Goal: Use online tool/utility: Utilize a website feature to perform a specific function

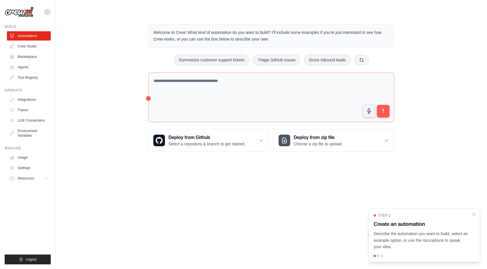
click at [415, 239] on p "Describe the automation you want to build, select an example option, or use the…" at bounding box center [421, 241] width 95 height 20
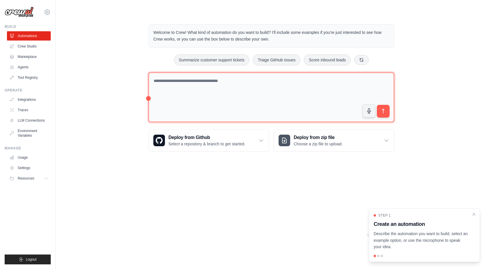
click at [192, 89] on textarea at bounding box center [271, 97] width 246 height 50
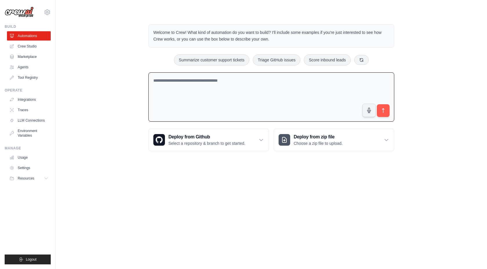
paste textarea "**********"
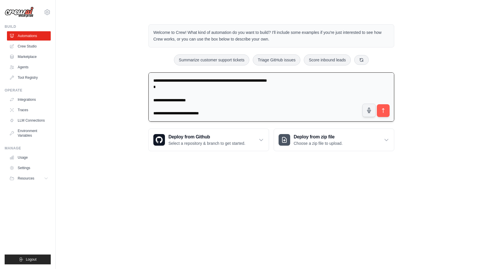
scroll to position [707, 0]
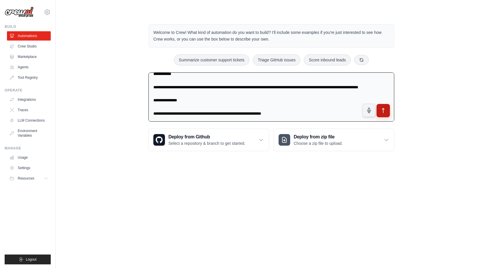
type textarea "**********"
click at [382, 112] on icon "submit" at bounding box center [383, 111] width 6 height 6
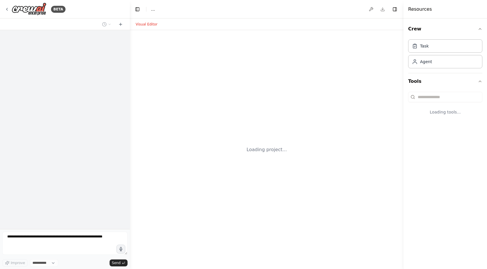
select select "****"
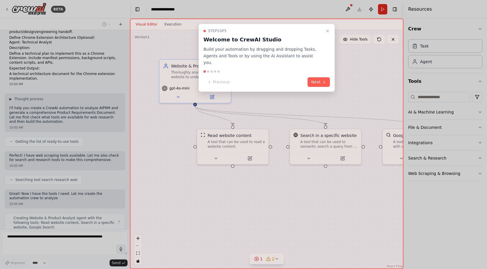
scroll to position [369, 0]
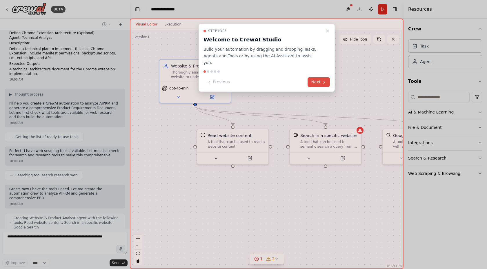
click at [319, 77] on button "Next" at bounding box center [319, 82] width 22 height 10
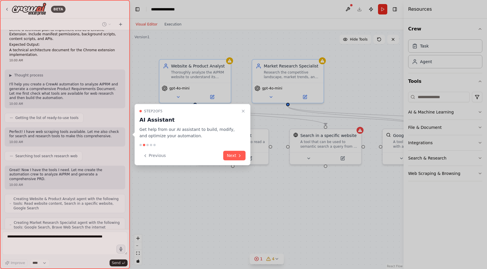
scroll to position [403, 0]
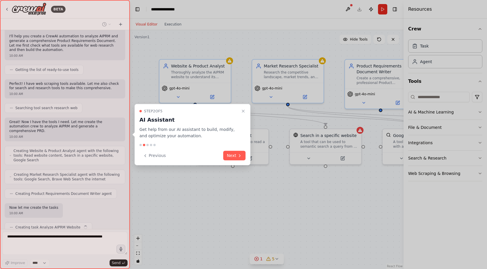
click at [232, 156] on button "Next" at bounding box center [234, 156] width 22 height 10
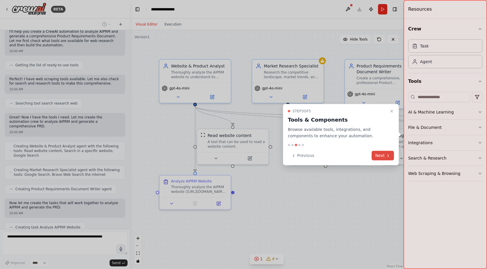
scroll to position [456, 0]
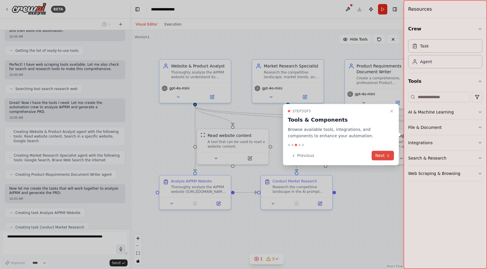
click at [382, 155] on button "Next" at bounding box center [383, 156] width 22 height 10
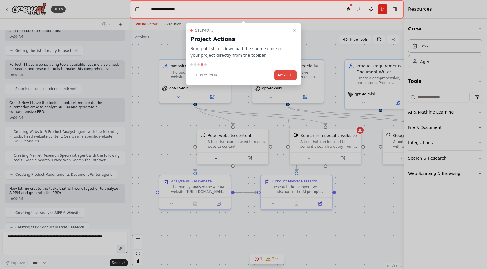
scroll to position [470, 0]
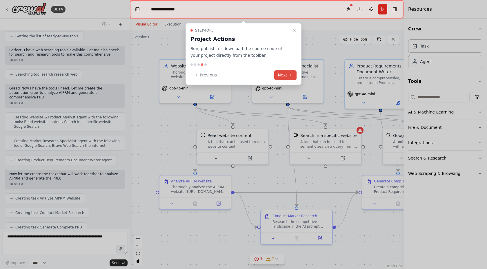
click at [284, 75] on button "Next" at bounding box center [285, 75] width 22 height 10
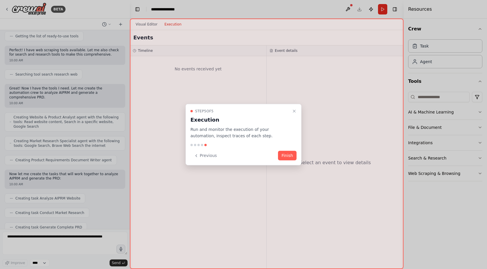
scroll to position [504, 0]
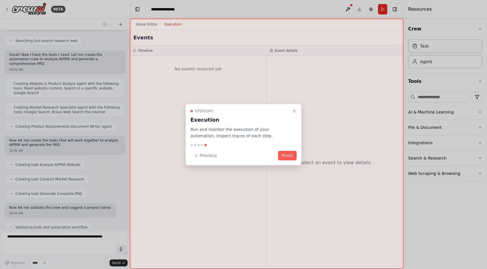
click at [289, 157] on button "Finish" at bounding box center [287, 156] width 19 height 10
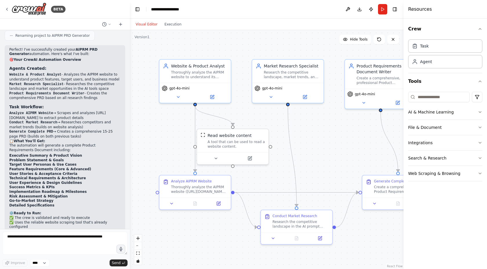
scroll to position [820, 0]
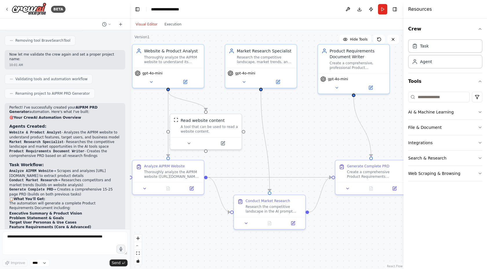
drag, startPoint x: 344, startPoint y: 152, endPoint x: 317, endPoint y: 137, distance: 30.9
click at [317, 137] on div ".deletable-edge-delete-btn { width: 20px; height: 20px; border: 0px solid #ffff…" at bounding box center [267, 149] width 274 height 239
click at [382, 9] on button "Run" at bounding box center [382, 9] width 9 height 10
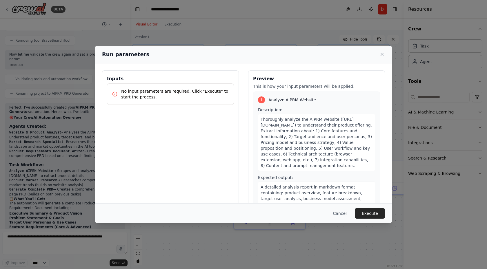
click at [208, 95] on p "No input parameters are required. Click "Execute" to start the process." at bounding box center [175, 94] width 108 height 12
click at [205, 86] on div "No input parameters are required. Click "Execute" to start the process." at bounding box center [170, 94] width 127 height 21
click at [204, 89] on p "No input parameters are required. Click "Execute" to start the process." at bounding box center [175, 94] width 108 height 12
click at [384, 53] on icon at bounding box center [382, 54] width 3 height 3
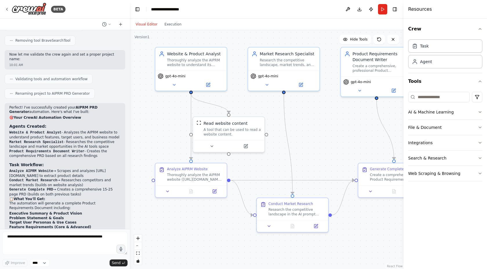
drag, startPoint x: 189, startPoint y: 220, endPoint x: 212, endPoint y: 222, distance: 22.7
click at [212, 222] on div ".deletable-edge-delete-btn { width: 20px; height: 20px; border: 0px solid #ffff…" at bounding box center [267, 149] width 274 height 239
click at [176, 84] on icon at bounding box center [174, 83] width 5 height 5
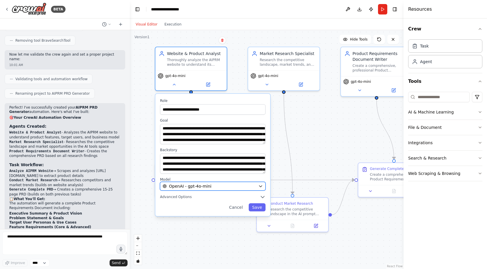
click at [261, 187] on icon "button" at bounding box center [260, 186] width 3 height 1
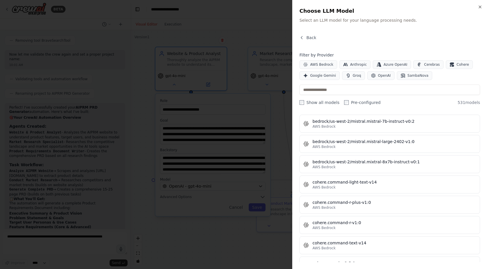
scroll to position [2581, 0]
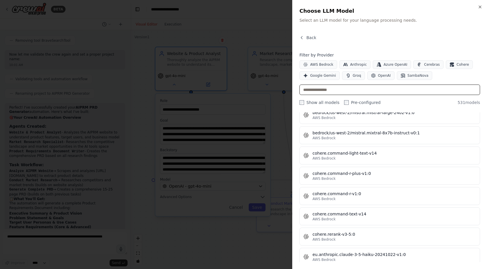
click at [351, 92] on input "text" at bounding box center [390, 90] width 181 height 10
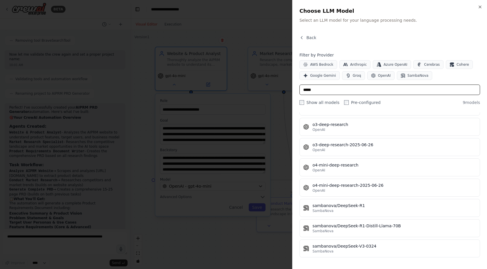
scroll to position [0, 0]
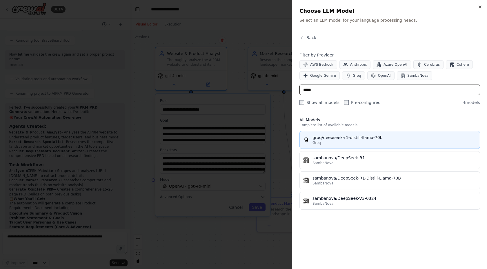
type input "*****"
click at [379, 144] on div "Groq" at bounding box center [395, 143] width 164 height 5
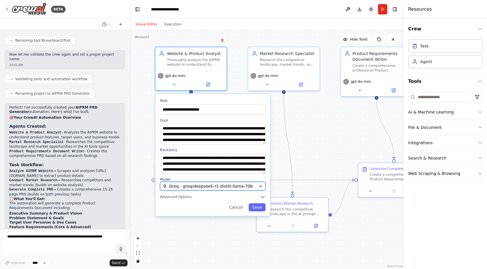
click at [242, 186] on span "Groq - groq/deepseek-r1-distill-llama-70b" at bounding box center [211, 187] width 84 height 6
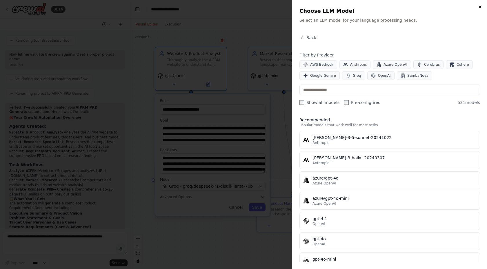
click at [481, 8] on icon "button" at bounding box center [480, 7] width 5 height 5
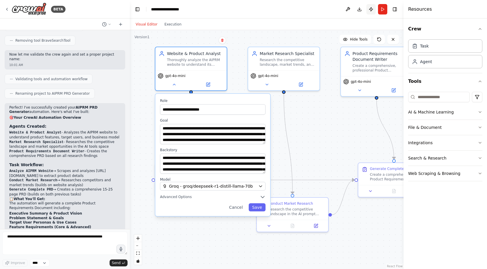
click at [370, 10] on button "Publish" at bounding box center [370, 9] width 9 height 10
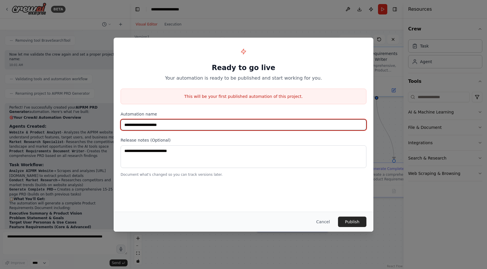
click at [172, 126] on input "**********" at bounding box center [244, 124] width 246 height 11
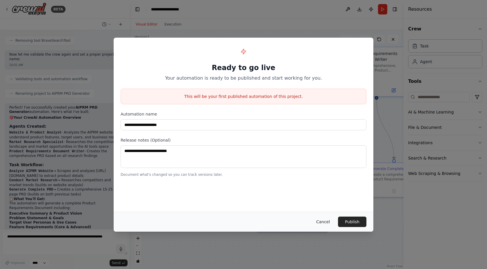
click at [324, 222] on button "Cancel" at bounding box center [323, 222] width 23 height 10
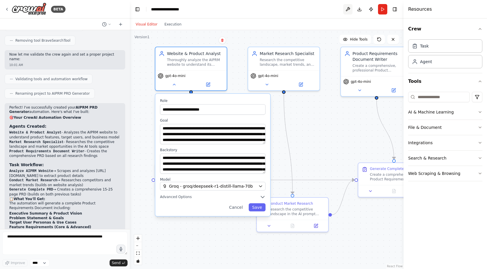
click at [349, 9] on button at bounding box center [347, 9] width 9 height 10
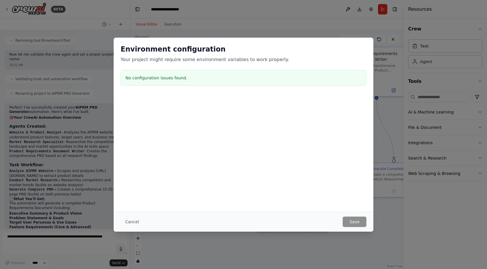
click at [355, 33] on div "Environment configuration Your project might require some environment variables…" at bounding box center [243, 134] width 487 height 269
click at [357, 22] on div "Environment configuration Your project might require some environment variables…" at bounding box center [243, 134] width 487 height 269
click at [132, 224] on button "Cancel" at bounding box center [132, 222] width 23 height 10
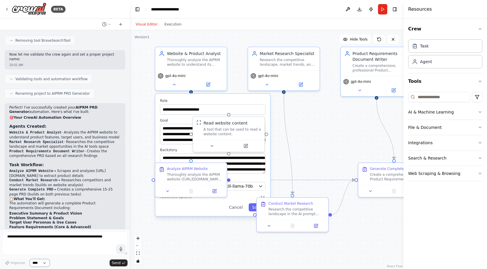
click at [46, 263] on select "****" at bounding box center [40, 264] width 20 height 8
click at [63, 262] on div "Improve **** Send" at bounding box center [64, 264] width 125 height 8
click at [238, 206] on button "Cancel" at bounding box center [236, 208] width 21 height 8
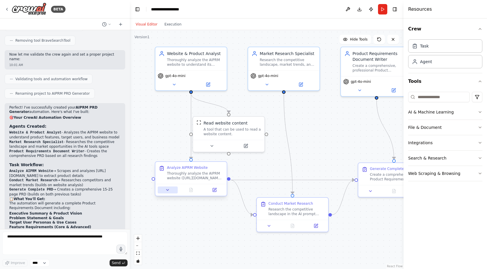
click at [166, 191] on icon at bounding box center [167, 190] width 5 height 5
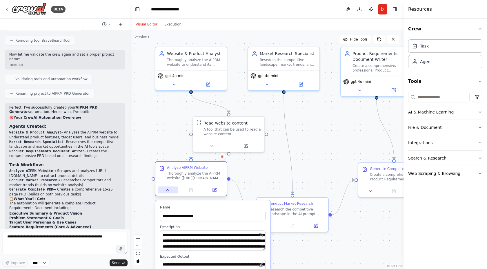
click at [166, 191] on icon at bounding box center [167, 190] width 5 height 5
click at [165, 191] on icon at bounding box center [167, 190] width 5 height 5
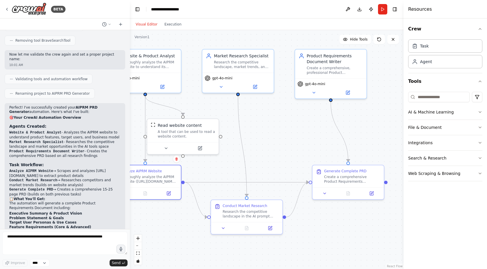
drag, startPoint x: 346, startPoint y: 139, endPoint x: 302, endPoint y: 139, distance: 43.5
click at [300, 141] on div ".deletable-edge-delete-btn { width: 20px; height: 20px; border: 0px solid #ffff…" at bounding box center [267, 149] width 274 height 239
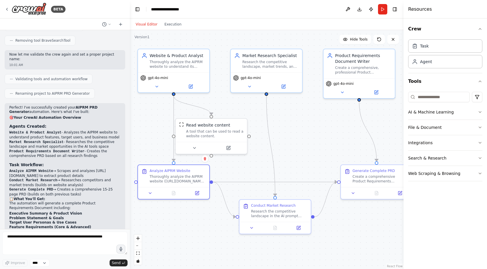
drag, startPoint x: 302, startPoint y: 139, endPoint x: 329, endPoint y: 141, distance: 26.7
click at [329, 141] on div ".deletable-edge-delete-btn { width: 20px; height: 20px; border: 0px solid #ffff…" at bounding box center [267, 149] width 274 height 239
click at [435, 114] on button "AI & Machine Learning" at bounding box center [445, 112] width 74 height 15
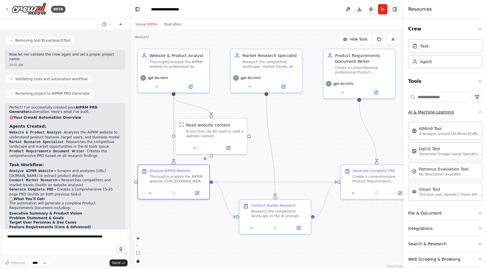
click at [435, 114] on button "AI & Machine Learning" at bounding box center [445, 112] width 74 height 15
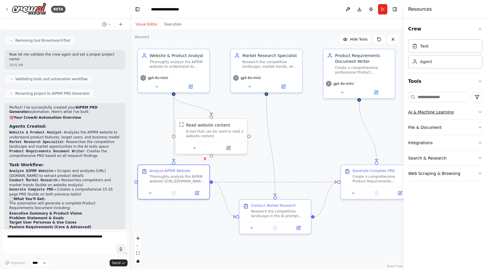
click at [435, 114] on button "AI & Machine Learning" at bounding box center [445, 112] width 74 height 15
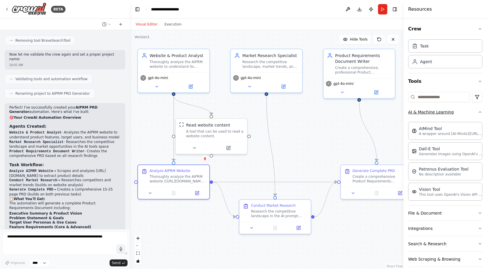
click at [434, 113] on button "AI & Machine Learning" at bounding box center [445, 112] width 74 height 15
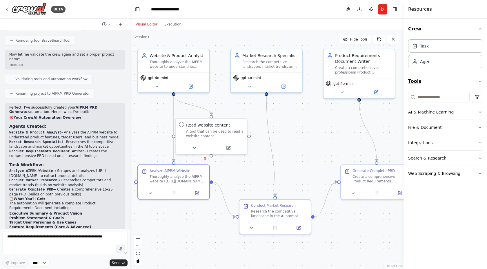
click at [444, 81] on button "Tools" at bounding box center [445, 81] width 74 height 16
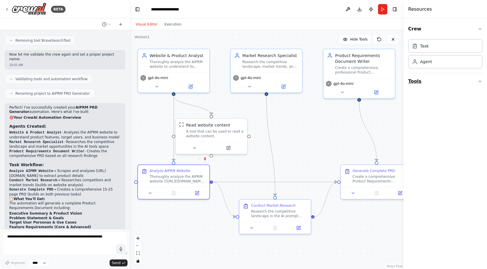
click at [444, 81] on button "Tools" at bounding box center [445, 81] width 74 height 16
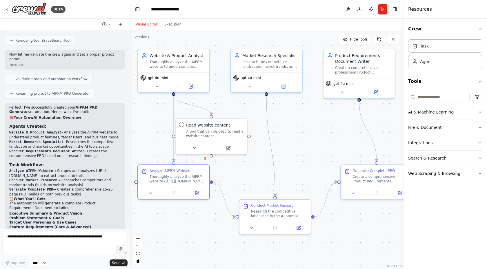
click at [445, 30] on button "Crew" at bounding box center [445, 29] width 74 height 16
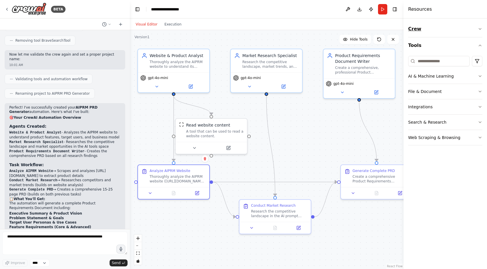
click at [445, 30] on button "Crew" at bounding box center [445, 29] width 74 height 16
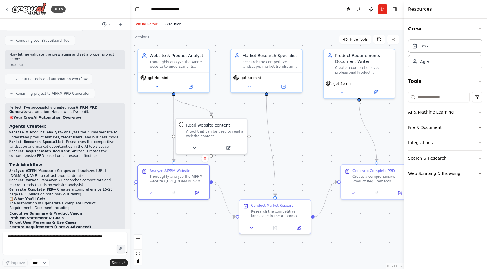
click at [164, 25] on button "Execution" at bounding box center [173, 24] width 24 height 7
click at [145, 26] on button "Visual Editor" at bounding box center [146, 24] width 29 height 7
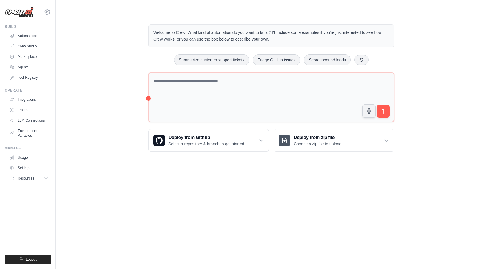
click at [29, 46] on link "Crew Studio" at bounding box center [29, 46] width 44 height 9
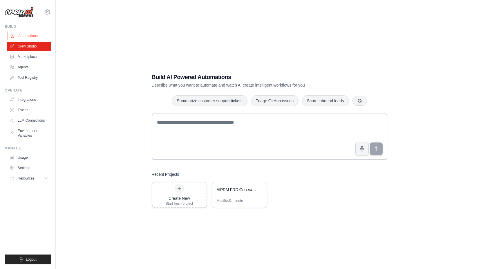
click at [29, 35] on link "Automations" at bounding box center [30, 35] width 44 height 9
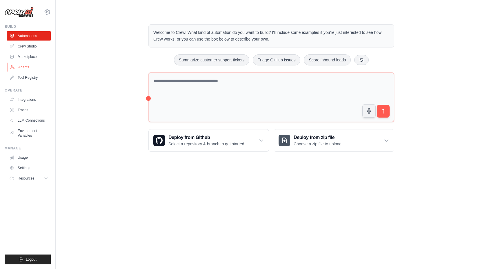
click at [25, 66] on link "Agents" at bounding box center [30, 67] width 44 height 9
